Goal: Check status: Check status

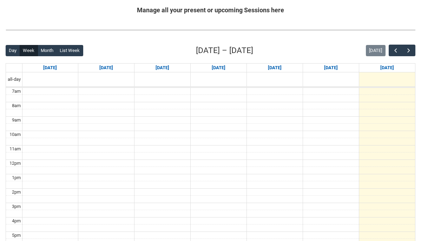
scroll to position [141, 0]
click at [45, 48] on button "Month" at bounding box center [47, 50] width 19 height 11
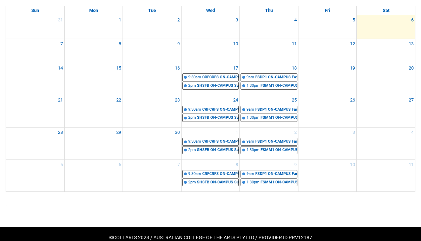
scroll to position [200, 0]
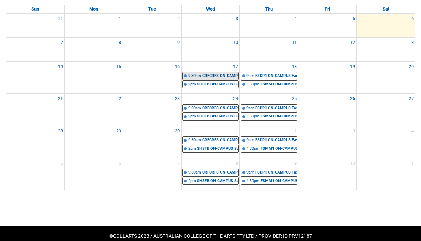
click at [211, 75] on div "CRFCRFS ON-CAMPUS Creative Foundations (Tutorial 1) | Room [GEOGRAPHIC_DATA] ([…" at bounding box center [220, 76] width 36 height 6
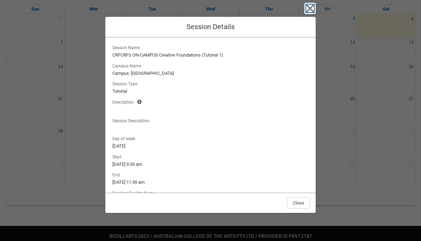
click at [310, 13] on icon "button" at bounding box center [310, 8] width 11 height 11
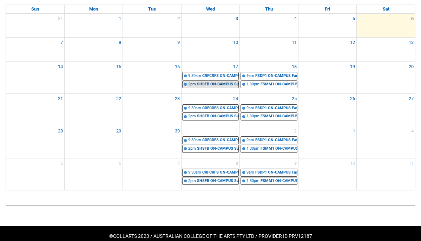
click at [218, 83] on div "SHSFB ON-CAMPUS Sustainable Fashion Business STAGE 1 | Studio 8/Materials Libra…" at bounding box center [217, 84] width 41 height 6
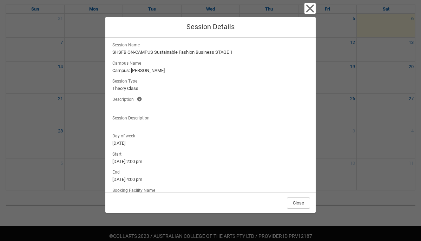
scroll to position [43, 0]
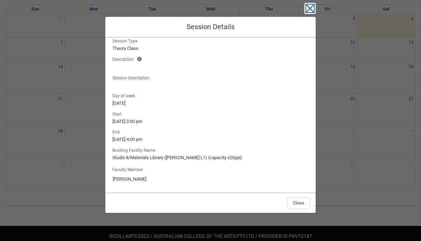
click at [309, 8] on icon "button" at bounding box center [310, 9] width 8 height 8
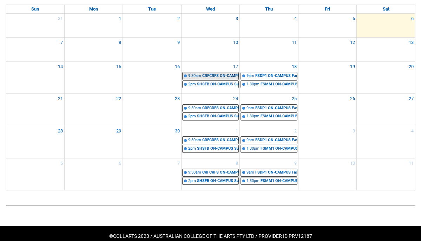
click at [209, 77] on div "CRFCRFS ON-CAMPUS Creative Foundations (Tutorial 1) | Room [GEOGRAPHIC_DATA] ([…" at bounding box center [220, 76] width 36 height 6
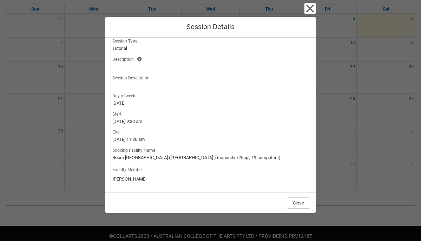
scroll to position [212, 0]
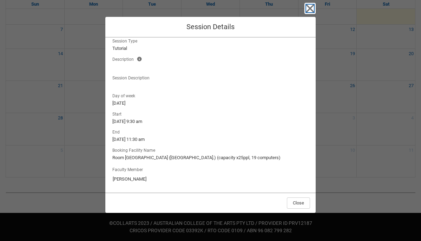
click at [310, 9] on icon "button" at bounding box center [310, 9] width 8 height 8
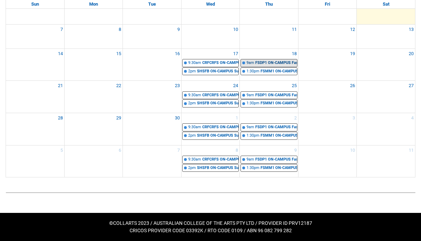
click at [271, 62] on div "FSDP1 ON-CAMPUS Fashion Design: Function STAGE 1 Group 1 | Studio 2 ([PERSON_NA…" at bounding box center [275, 63] width 41 height 6
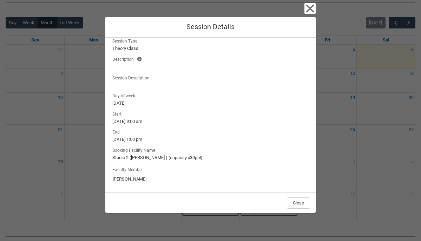
scroll to position [167, 0]
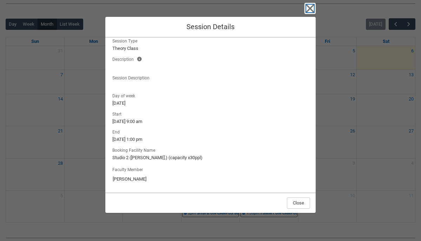
click at [310, 7] on icon "button" at bounding box center [310, 9] width 8 height 8
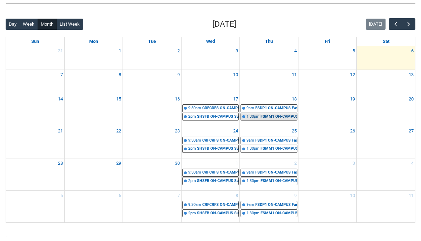
click at [272, 117] on div "FSMM1 ON-CAMPUS Fibres, Fabrics and Fabrications STAGE 1 Group 1 | Studio 2 ([P…" at bounding box center [279, 117] width 36 height 6
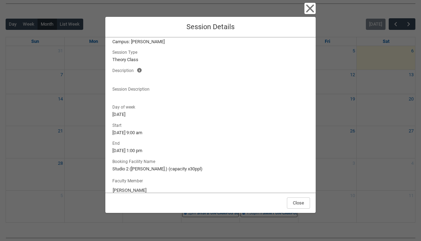
scroll to position [43, 0]
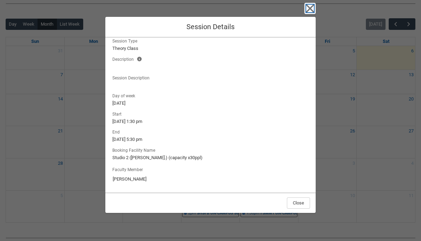
click at [309, 8] on icon "button" at bounding box center [310, 9] width 8 height 8
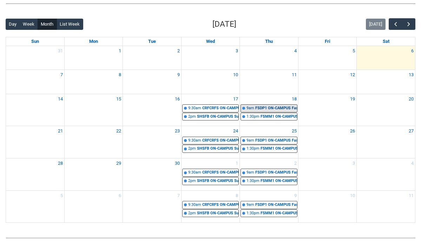
click at [274, 112] on link "9am FSDP1 ON-CAMPUS Fashion Design: Function STAGE 1 Group 1 | Studio 2 ([PERSO…" at bounding box center [269, 108] width 57 height 8
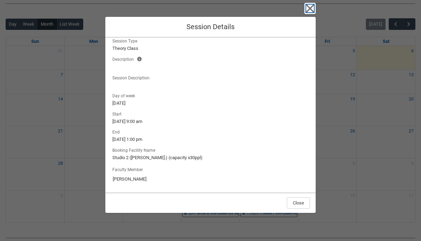
click at [310, 9] on icon "button" at bounding box center [310, 8] width 11 height 11
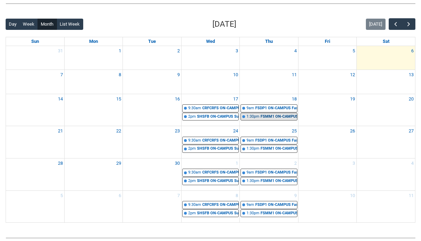
click at [269, 116] on div "FSMM1 ON-CAMPUS Fibres, Fabrics and Fabrications STAGE 1 Group 1 | Studio 2 ([P…" at bounding box center [279, 117] width 36 height 6
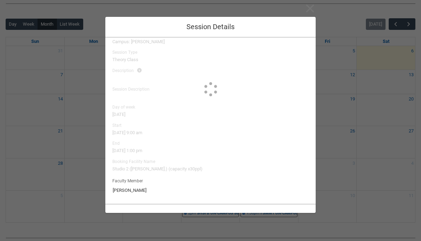
type input "[PERSON_NAME]"
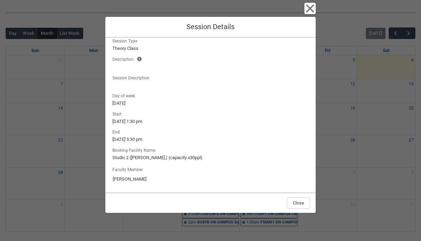
scroll to position [159, 0]
click at [312, 10] on icon "button" at bounding box center [310, 9] width 8 height 8
